Goal: Task Accomplishment & Management: Complete application form

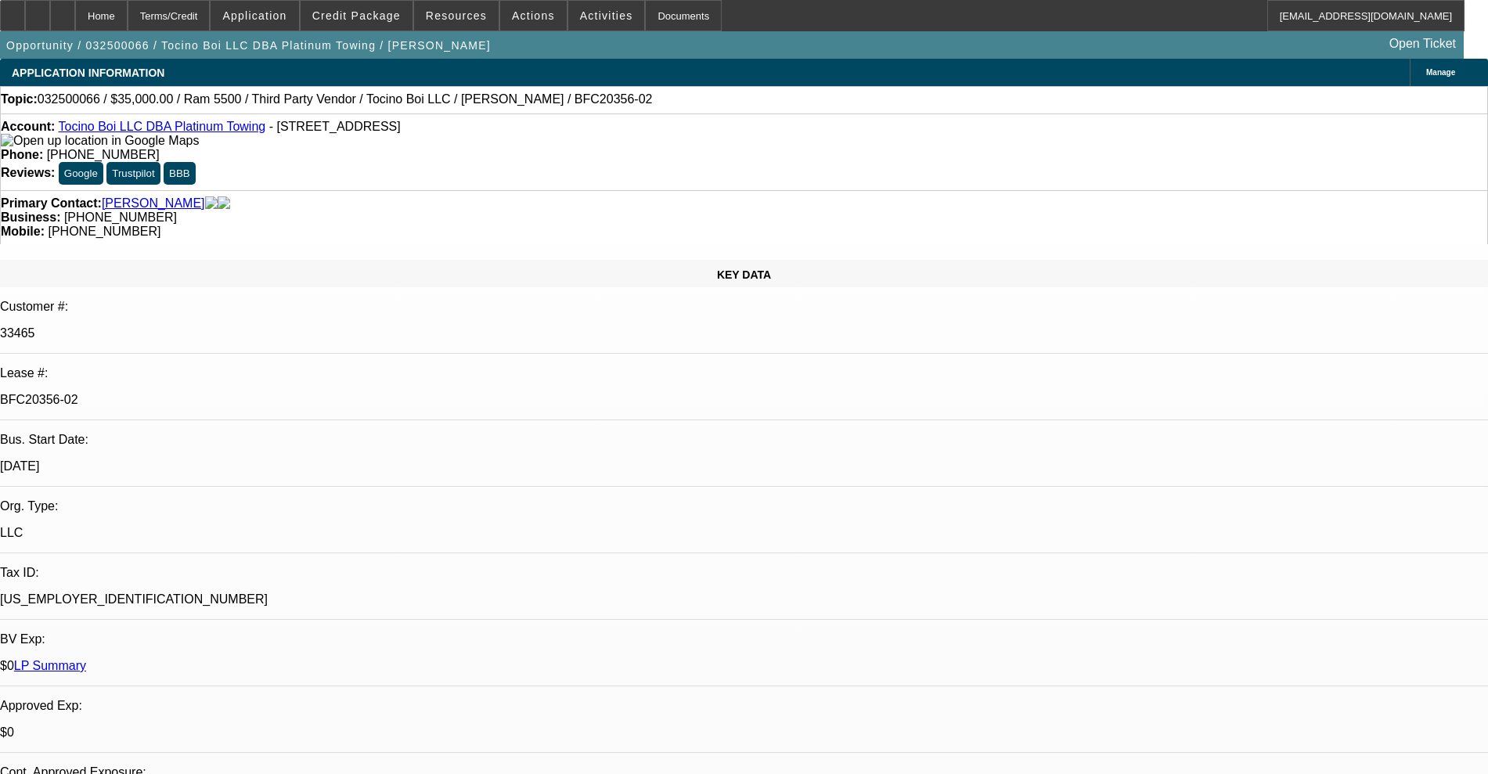
select select "0"
select select "6"
select select "0"
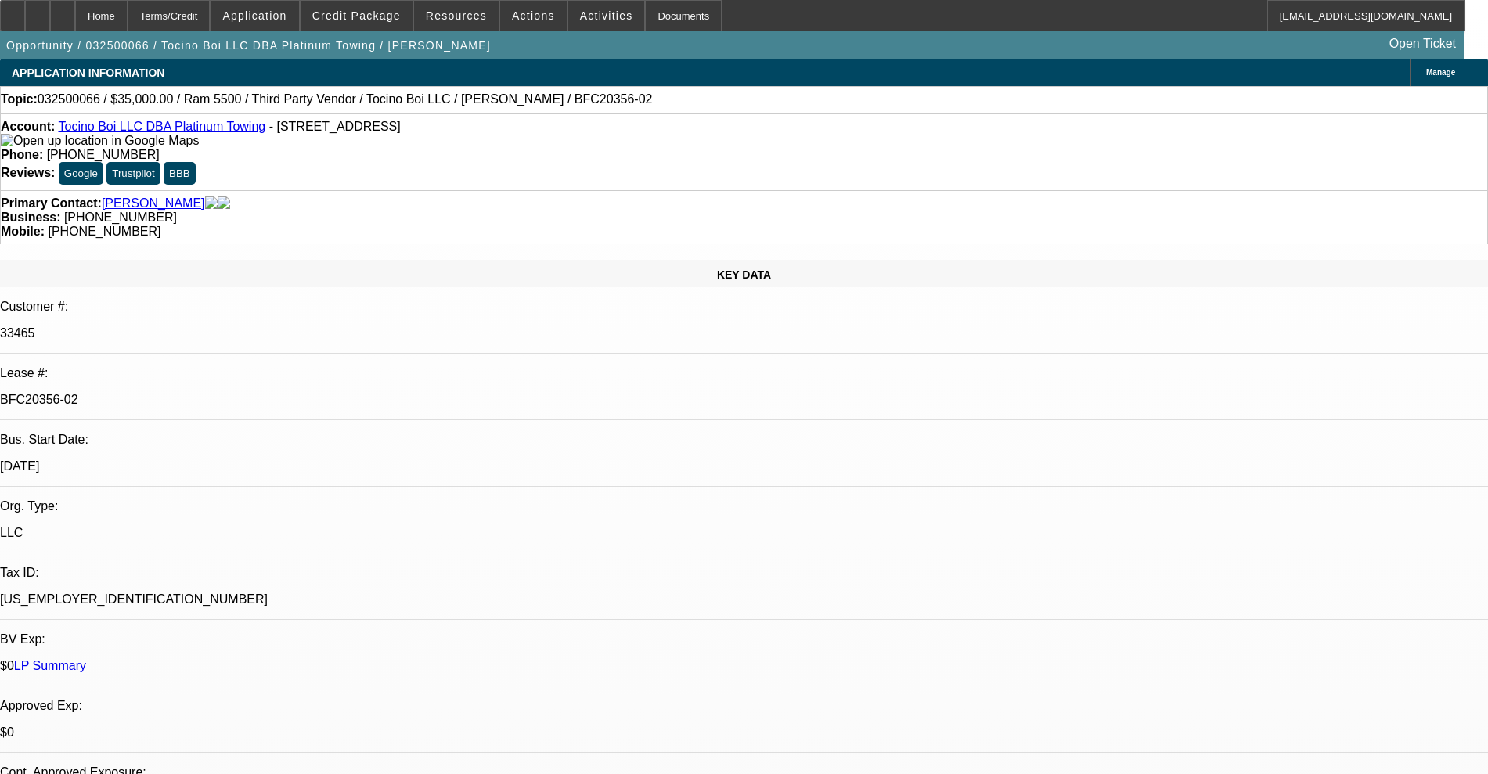
select select "0"
select select "6"
select select "0"
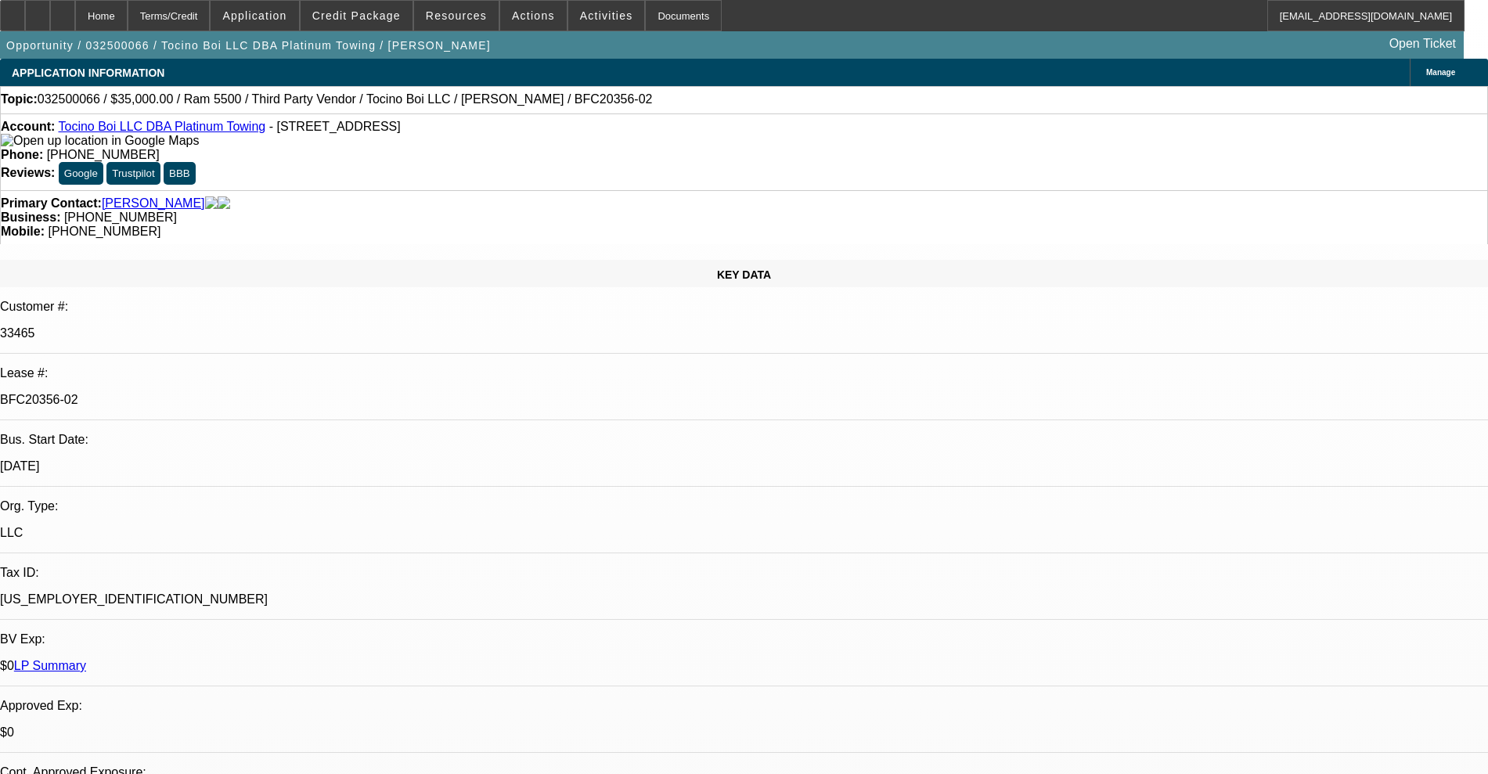
select select "0"
select select "6"
select select "0"
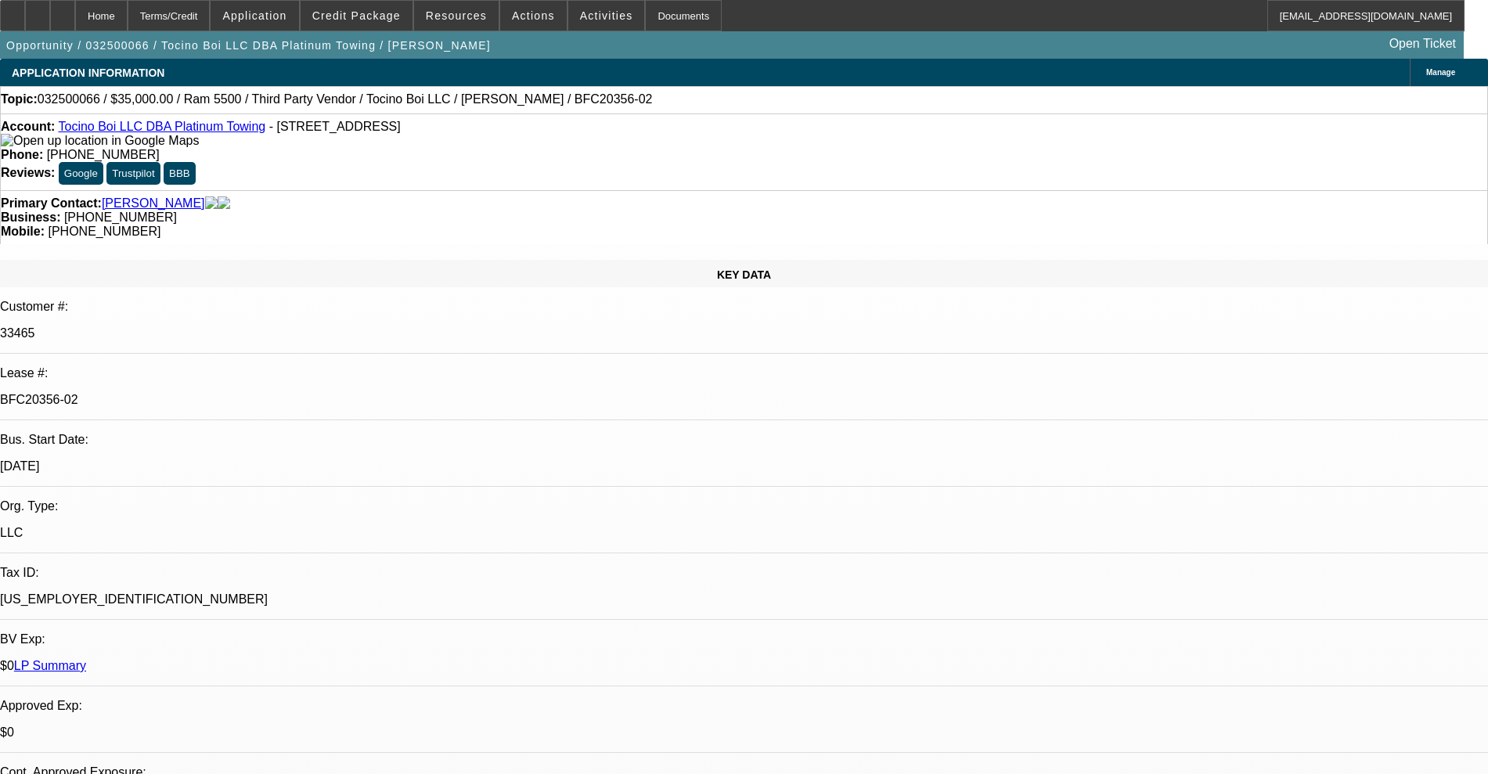
select select "6"
click at [196, 133] on link "Tocino Boi LLC DBA Platinum Towing" at bounding box center [161, 126] width 207 height 13
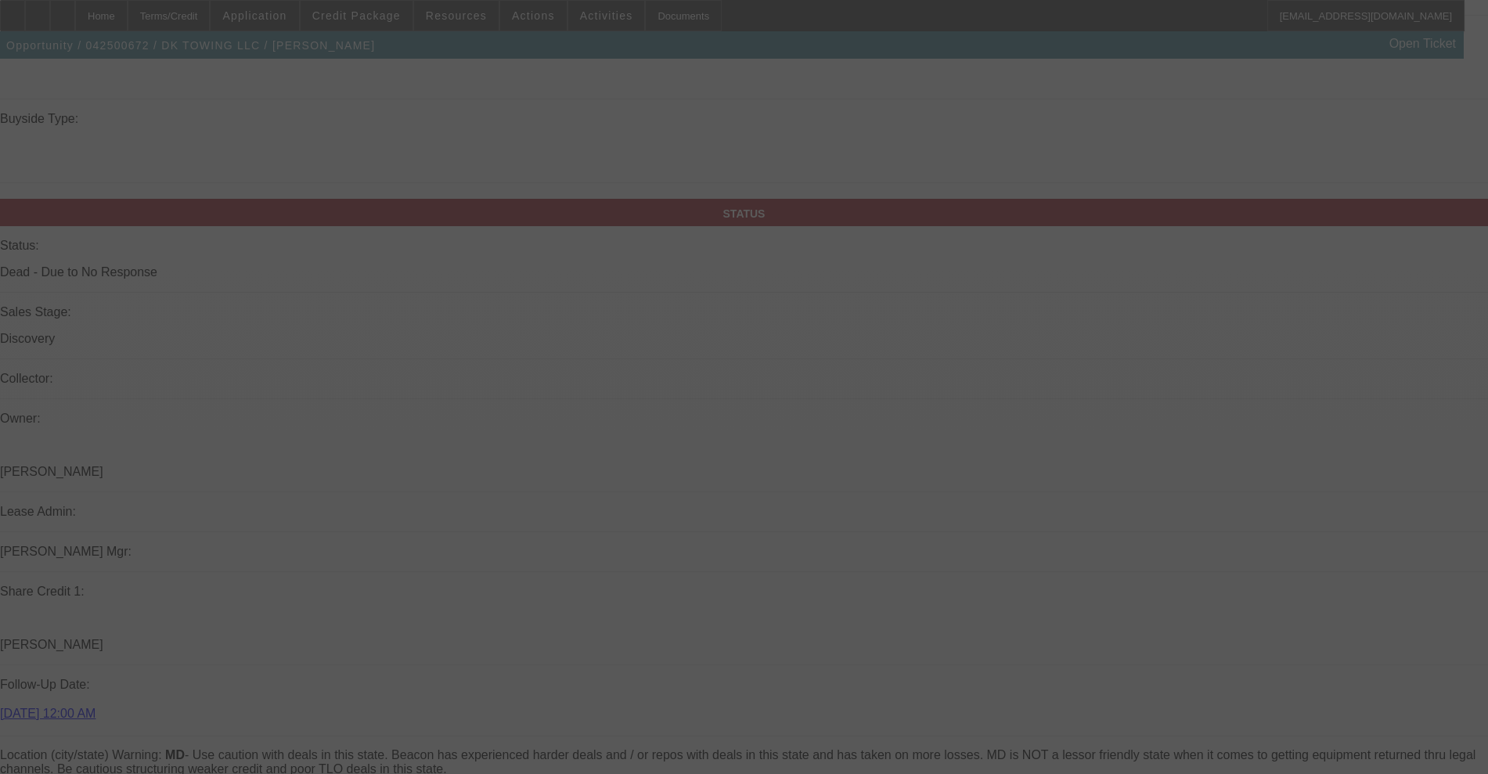
scroll to position [2055, 0]
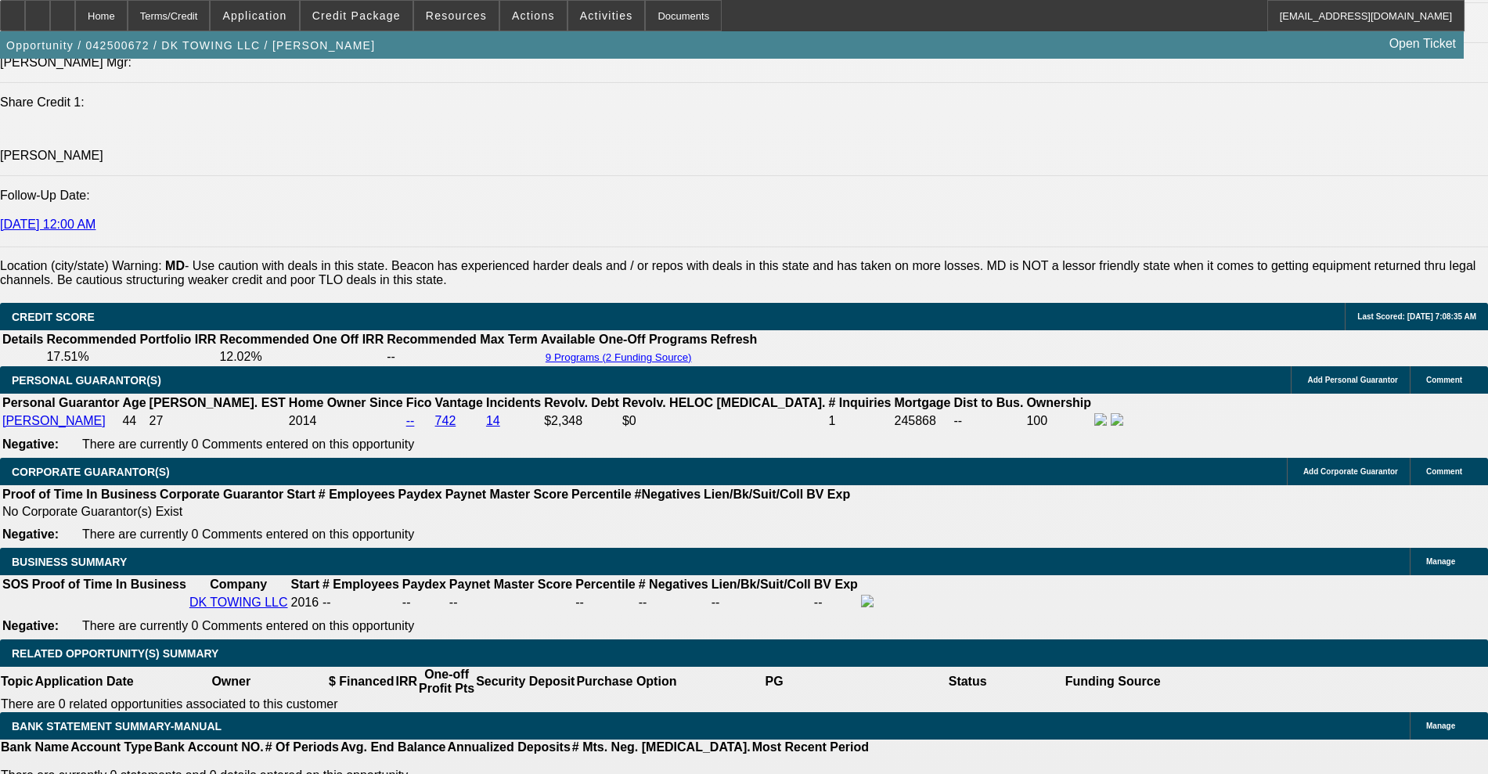
select select "0.1"
select select "2"
select select "0"
select select "6"
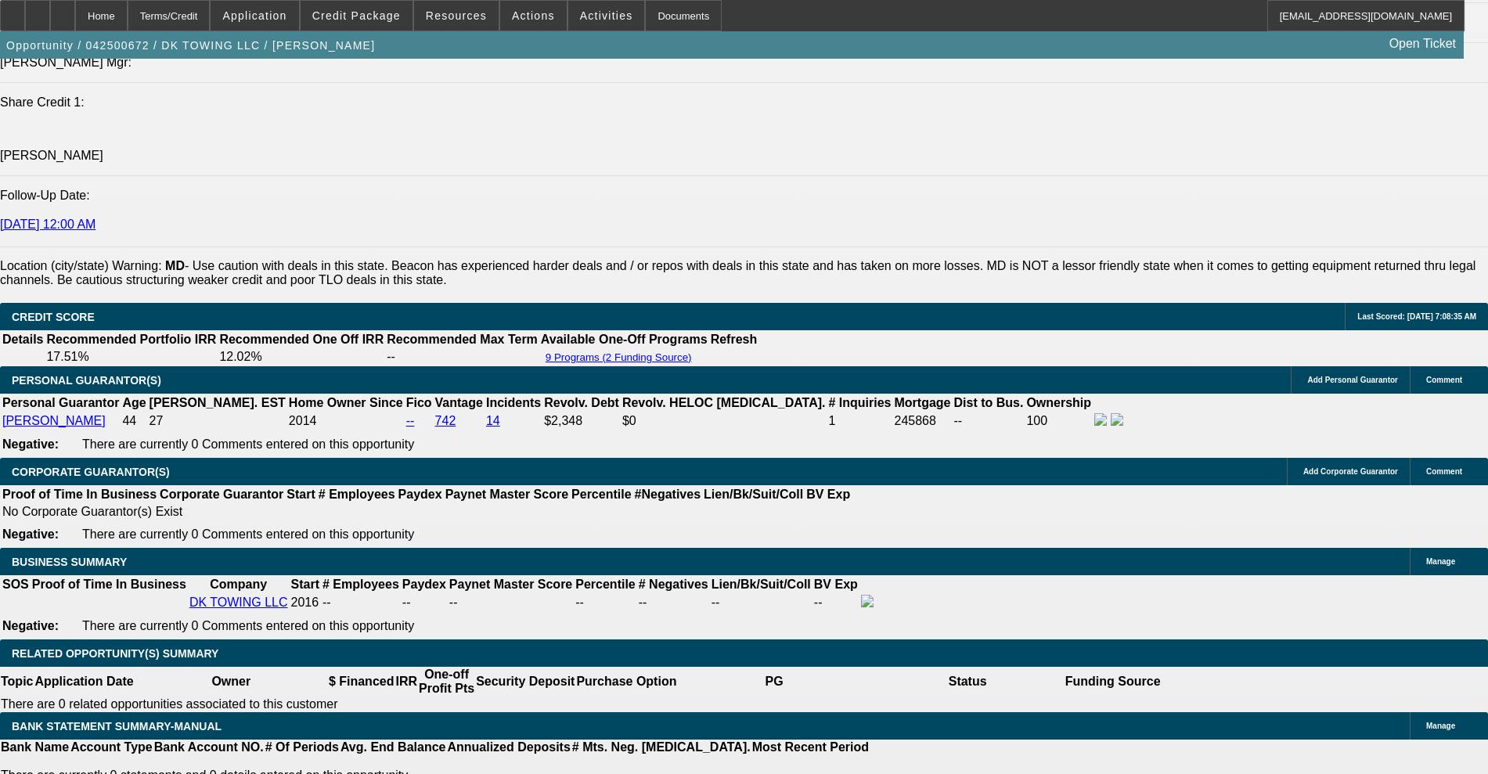
select select "0.1"
select select "2"
select select "0.1"
select select "4"
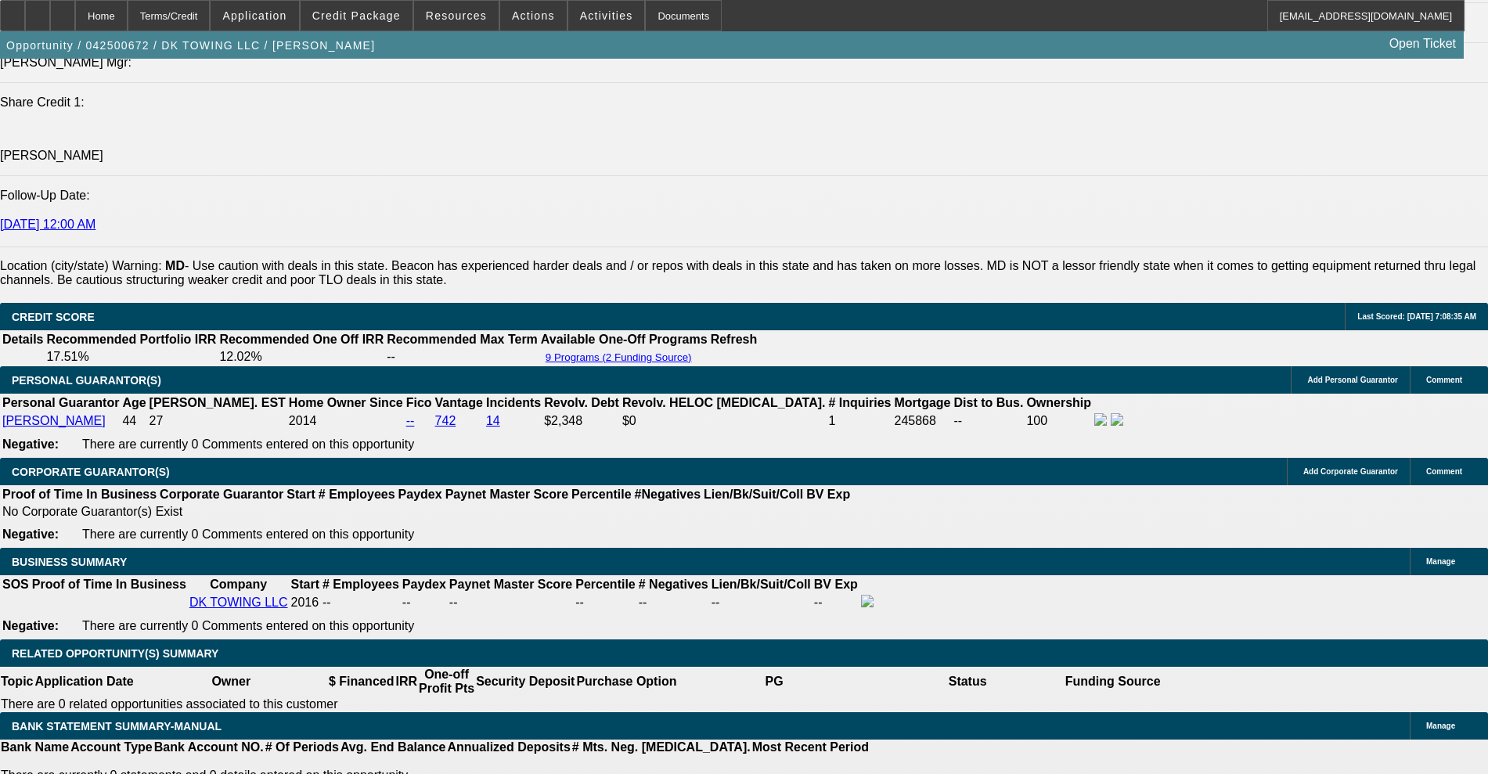
select select "0.1"
select select "2"
select select "0.1"
select select "4"
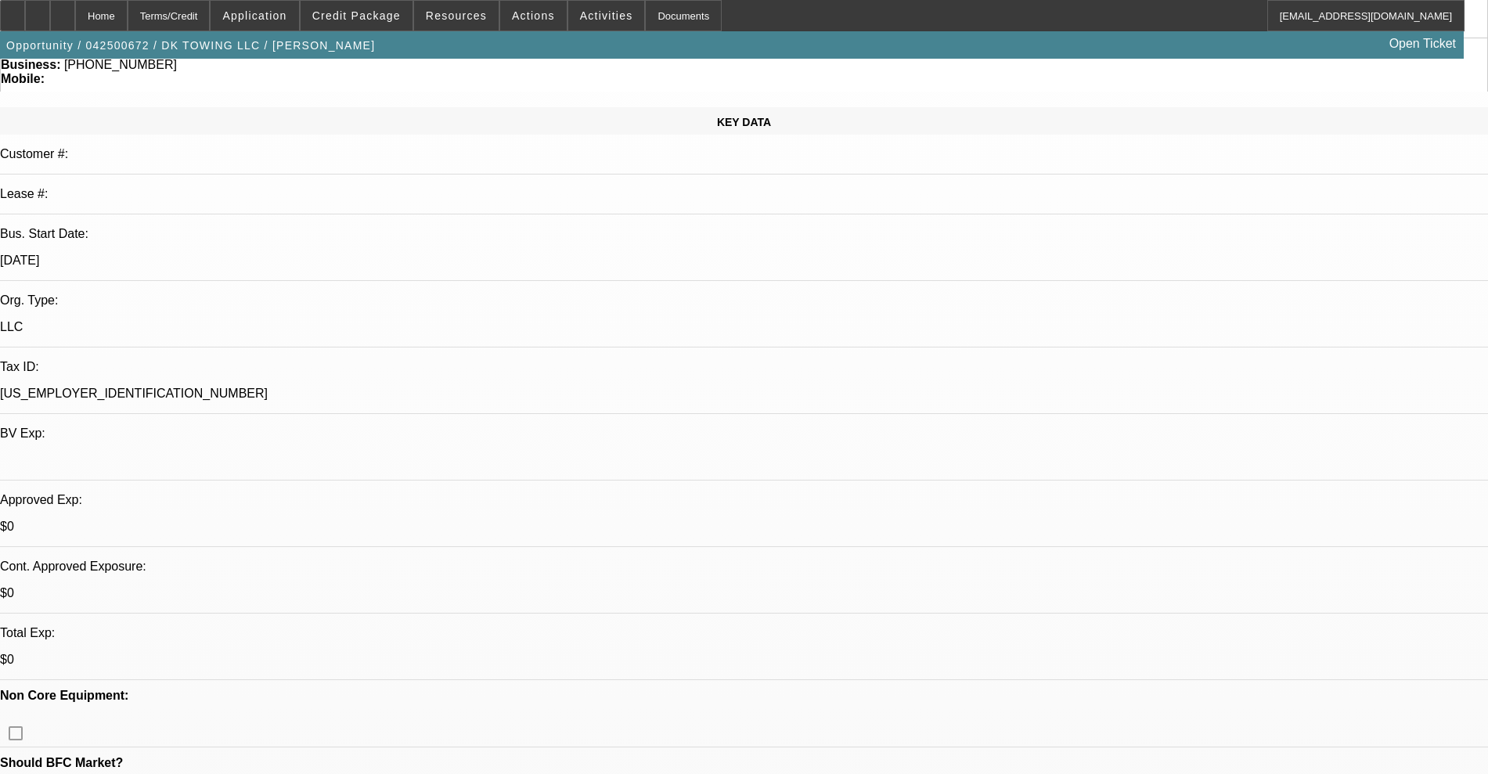
scroll to position [0, 0]
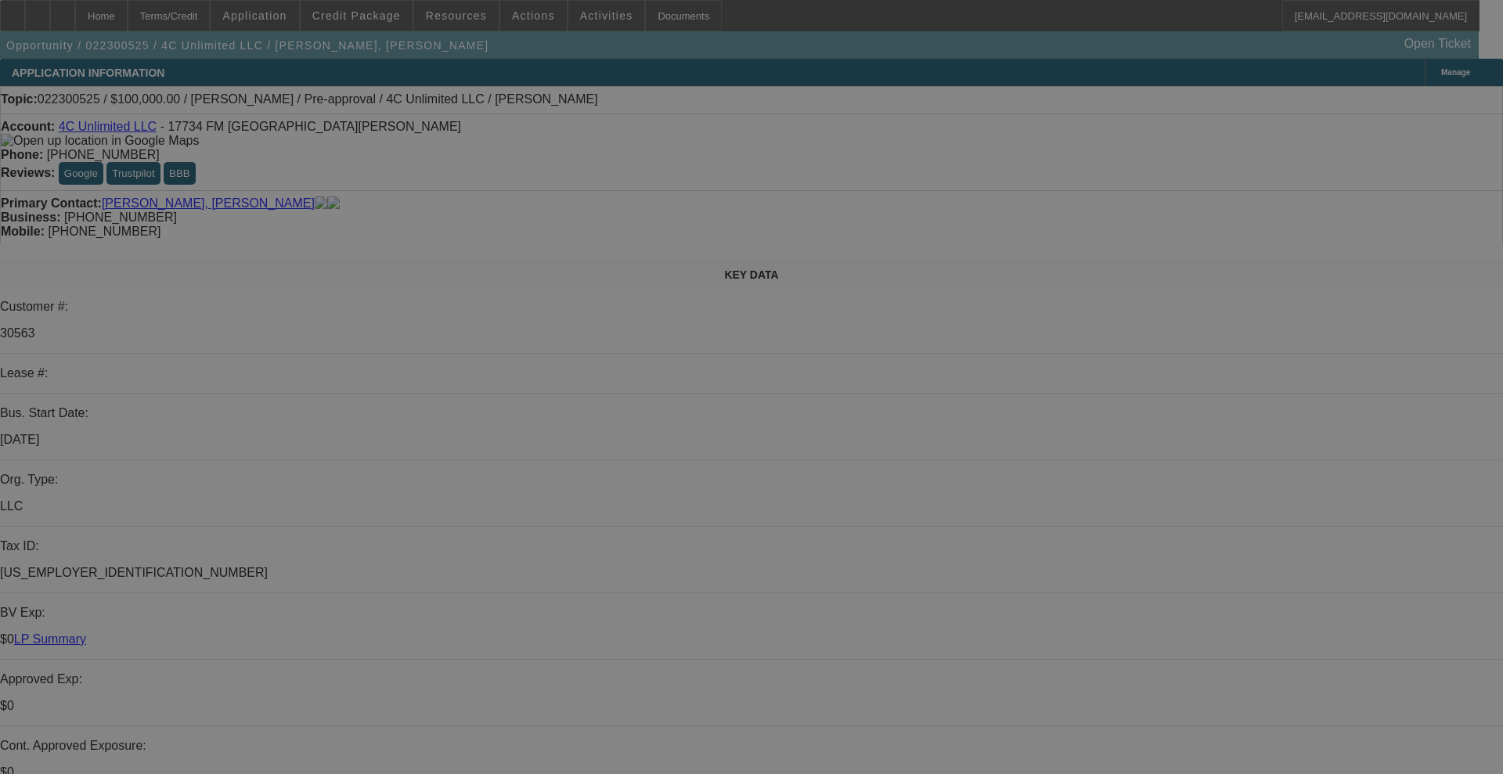
select select "0"
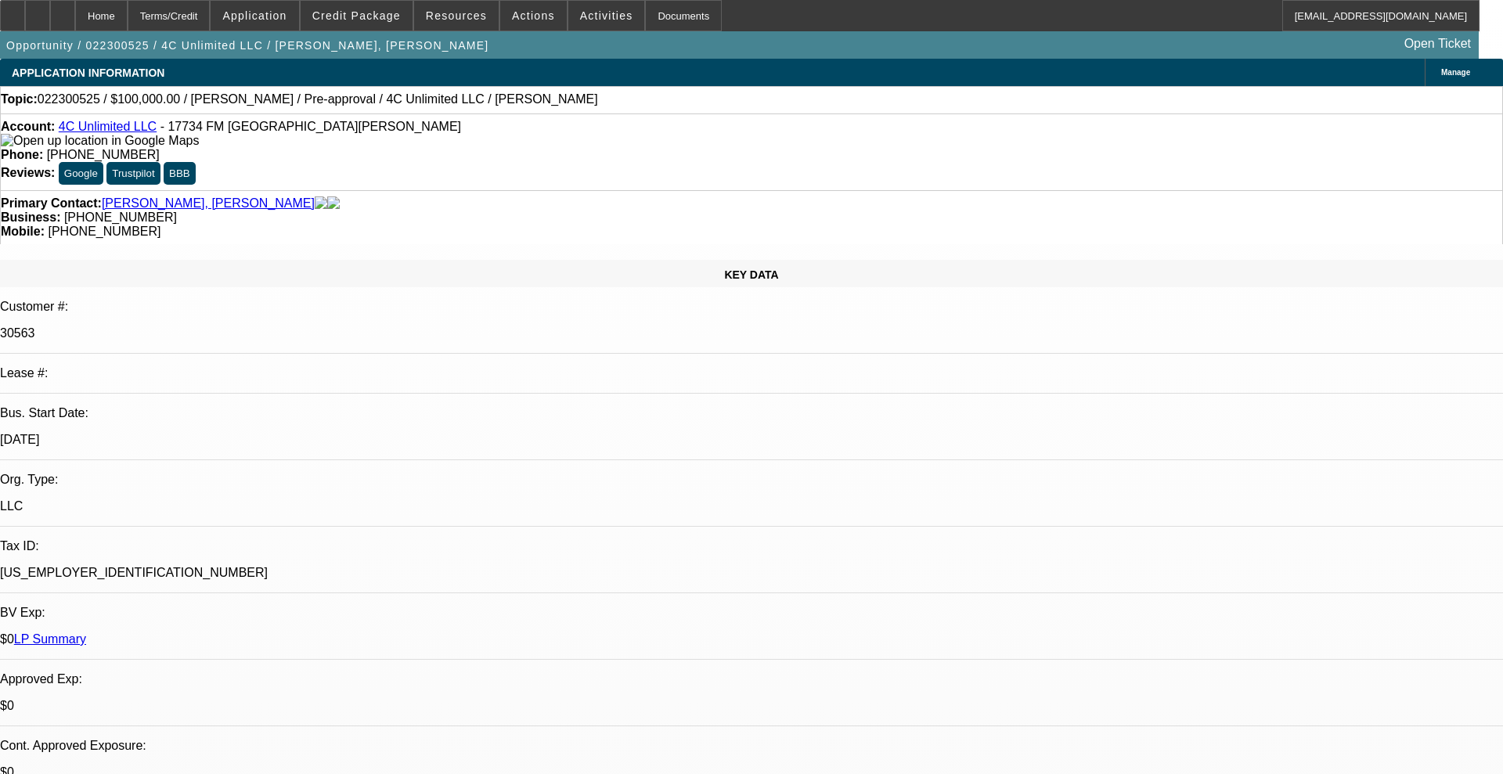
select select "0"
select select "6"
select select "0"
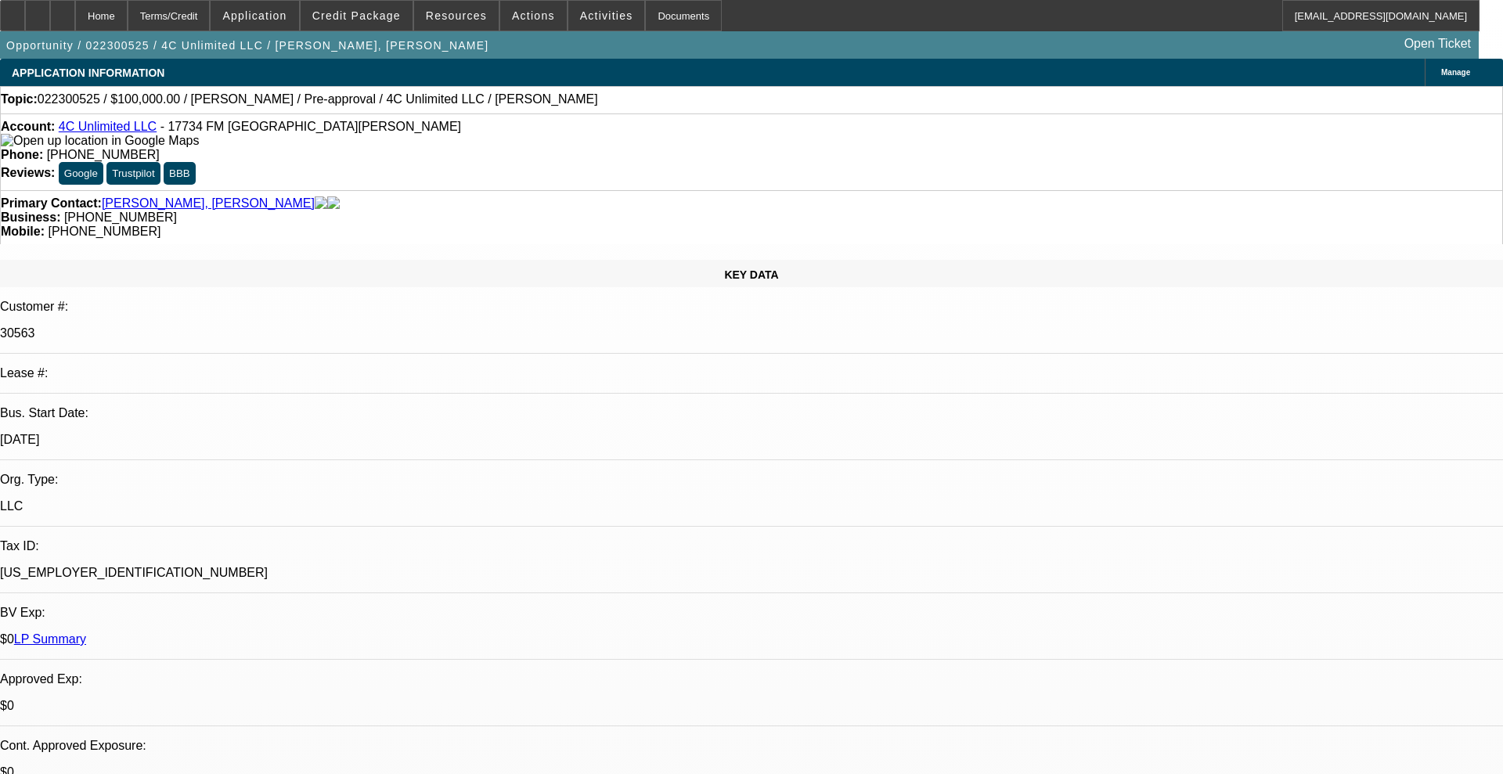
select select "0"
select select "6"
select select "0"
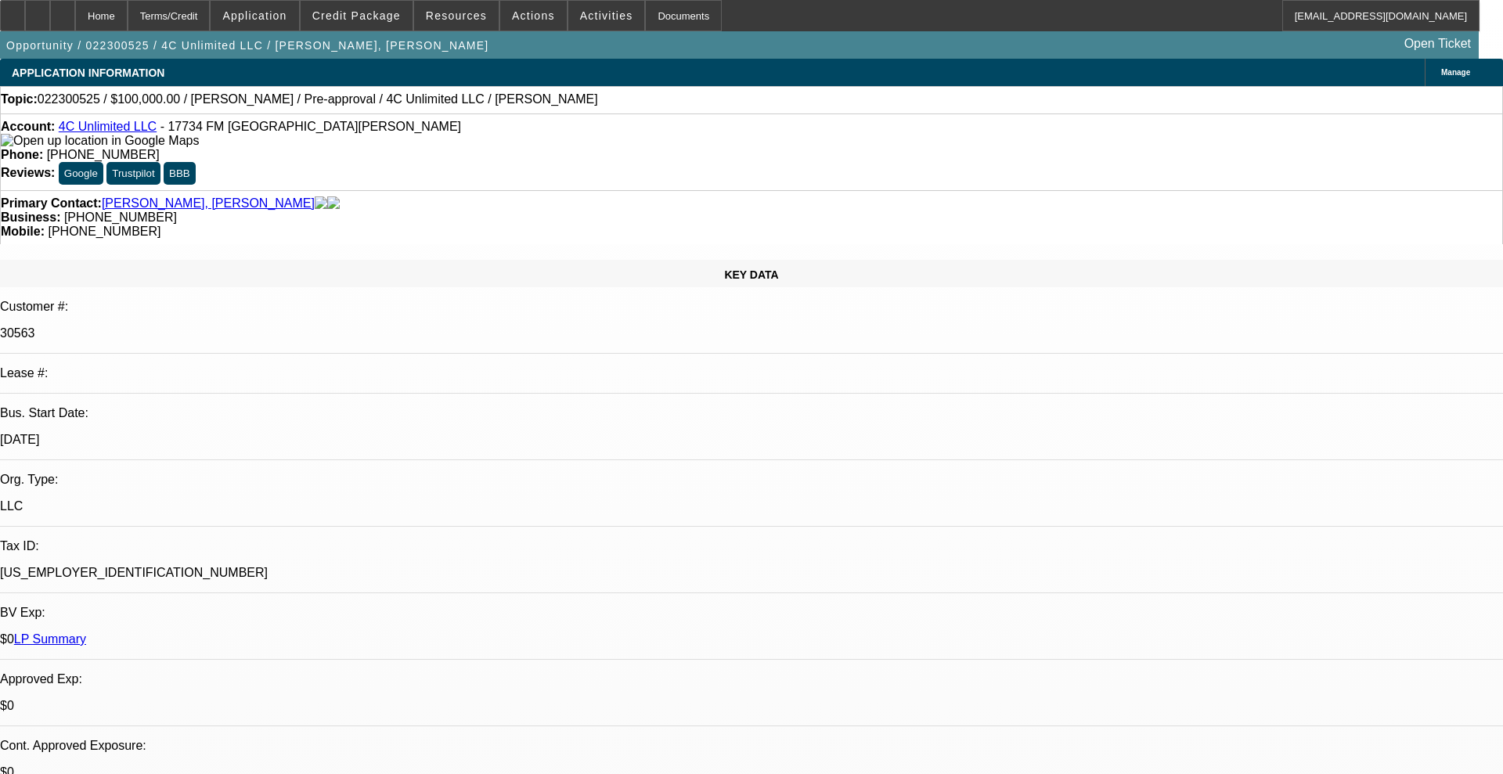
select select "6"
select select "0"
select select "6"
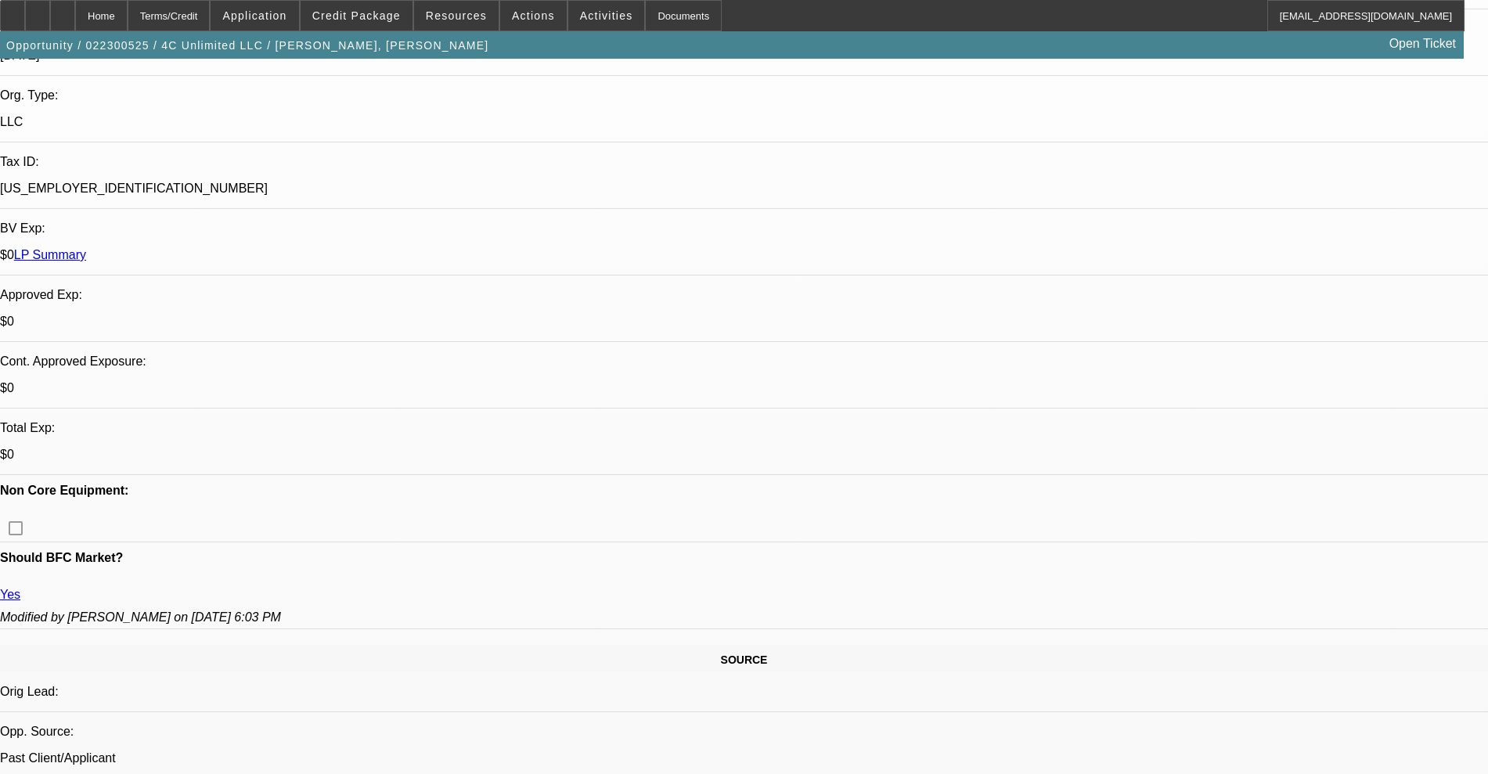
scroll to position [587, 0]
